Goal: Navigation & Orientation: Go to known website

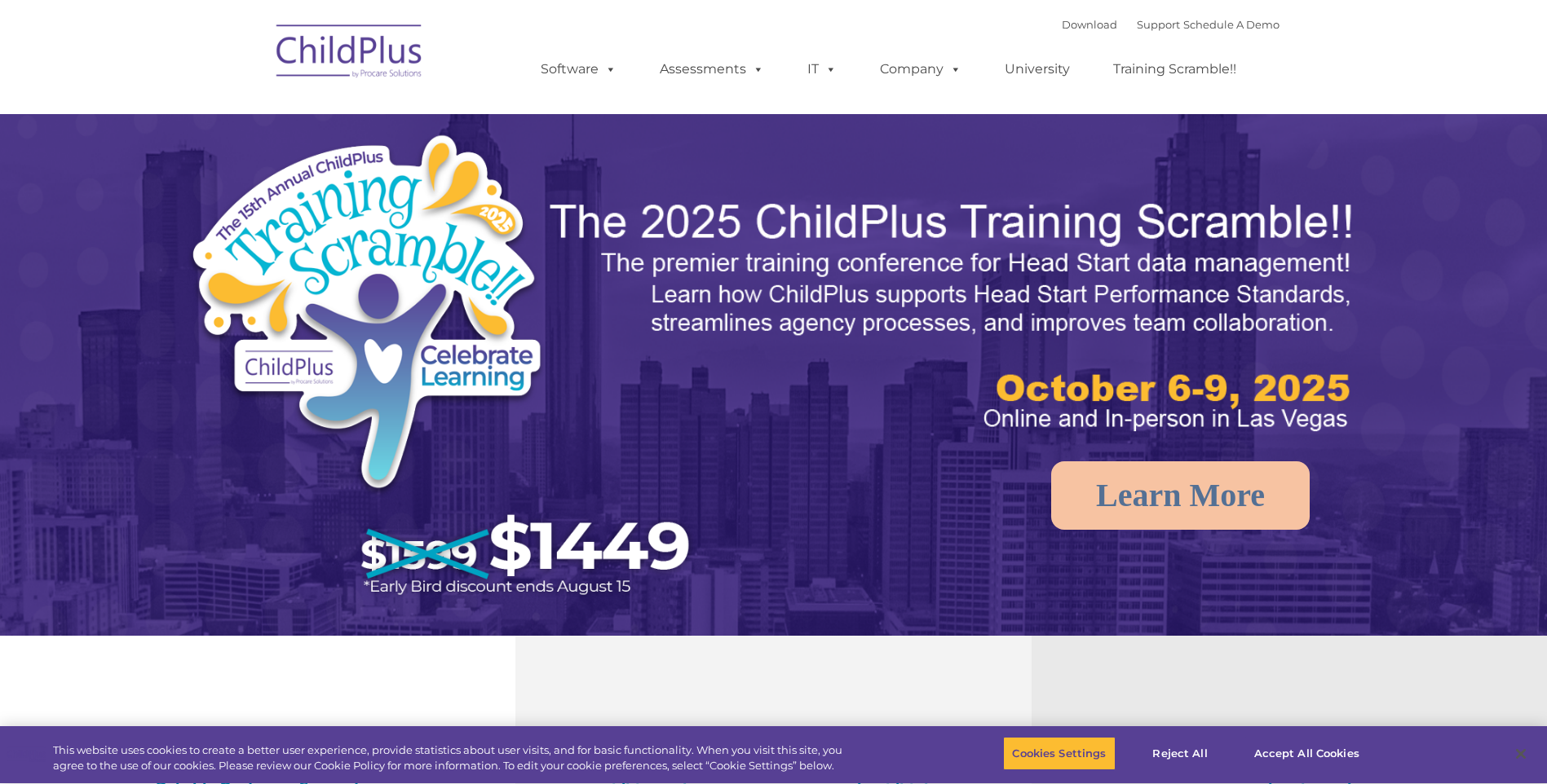
select select "MEDIUM"
click at [1277, 750] on button "Accept All Cookies" at bounding box center [1306, 754] width 123 height 34
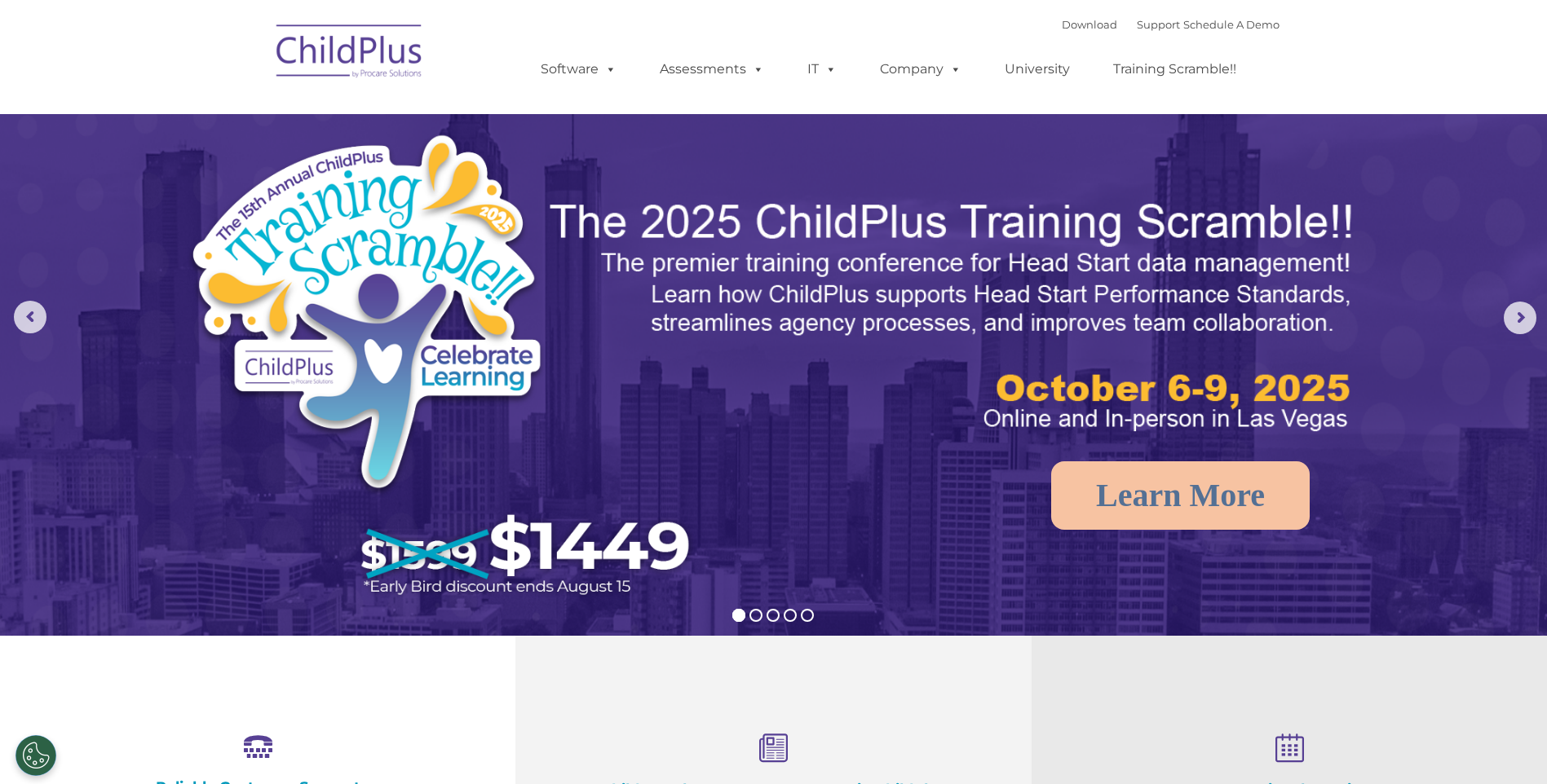
click at [375, 52] on img at bounding box center [349, 54] width 163 height 82
select select "MEDIUM"
